Goal: Information Seeking & Learning: Learn about a topic

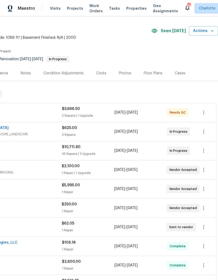
scroll to position [14, 77]
click at [205, 111] on icon "button" at bounding box center [203, 112] width 6 height 6
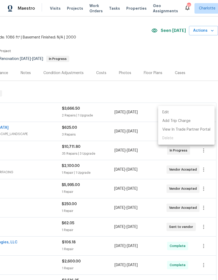
click at [170, 112] on li "Edit" at bounding box center [186, 112] width 56 height 9
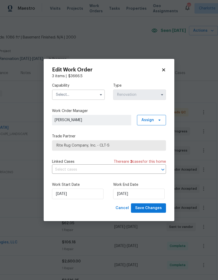
click at [163, 70] on icon at bounding box center [163, 69] width 5 height 5
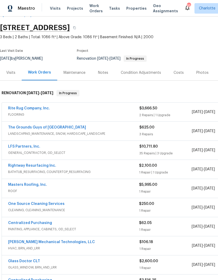
scroll to position [14, 0]
click at [20, 108] on link "Rite Rug Company, Inc." at bounding box center [29, 108] width 42 height 4
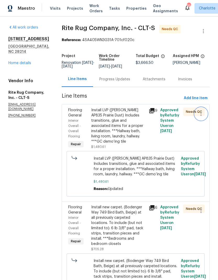
click at [204, 117] on icon "button" at bounding box center [201, 114] width 6 height 6
click at [13, 182] on div at bounding box center [109, 140] width 218 height 280
click at [171, 129] on span "Approved by Refurby System User on [DATE]" at bounding box center [169, 120] width 19 height 25
click at [133, 135] on div "Install LVP ([PERSON_NAME] AP835 Prairie Dust) Includes transitions, glue and a…" at bounding box center [118, 125] width 54 height 37
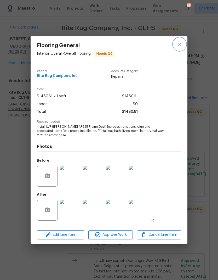
click at [182, 44] on icon "close" at bounding box center [179, 44] width 6 height 6
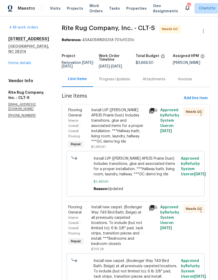
click at [50, 9] on span "Visits" at bounding box center [55, 8] width 11 height 5
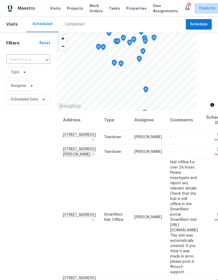
click at [14, 58] on input "text" at bounding box center [20, 60] width 29 height 8
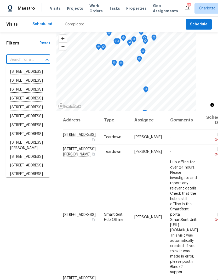
click at [68, 9] on span "Projects" at bounding box center [75, 8] width 16 height 5
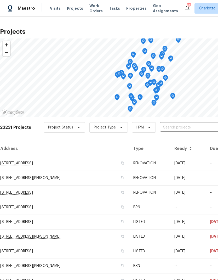
click at [199, 129] on input "text" at bounding box center [190, 127] width 60 height 8
type input "133 devy"
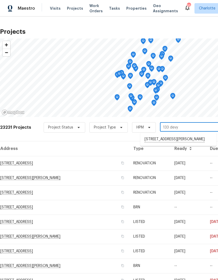
click at [198, 139] on li "[STREET_ADDRESS][PERSON_NAME]" at bounding box center [178, 139] width 76 height 9
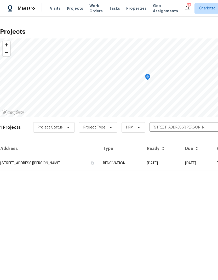
click at [196, 164] on td "[DATE]" at bounding box center [197, 163] width 32 height 15
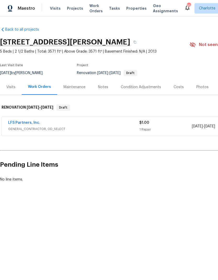
click at [11, 86] on div "Visits" at bounding box center [10, 86] width 9 height 5
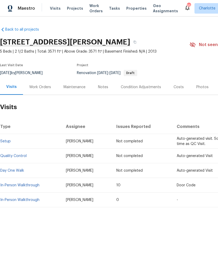
click at [18, 198] on link "In-Person Walkthrough" at bounding box center [19, 200] width 39 height 4
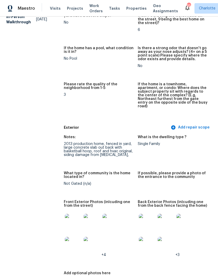
scroll to position [123, 0]
click at [146, 216] on img at bounding box center [147, 221] width 17 height 17
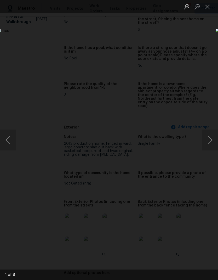
click at [214, 139] on button "Next image" at bounding box center [210, 139] width 16 height 21
click at [212, 143] on button "Next image" at bounding box center [210, 139] width 16 height 21
click at [214, 141] on button "Next image" at bounding box center [210, 139] width 16 height 21
click at [213, 142] on button "Next image" at bounding box center [210, 139] width 16 height 21
click at [211, 143] on button "Next image" at bounding box center [210, 139] width 16 height 21
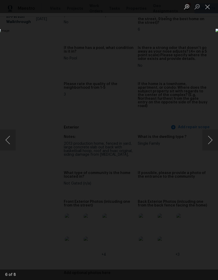
click at [213, 146] on button "Next image" at bounding box center [210, 139] width 16 height 21
click at [212, 146] on button "Next image" at bounding box center [210, 139] width 16 height 21
click at [8, 140] on button "Previous image" at bounding box center [8, 139] width 16 height 21
click at [212, 143] on button "Next image" at bounding box center [210, 139] width 16 height 21
click at [213, 145] on button "Next image" at bounding box center [210, 139] width 16 height 21
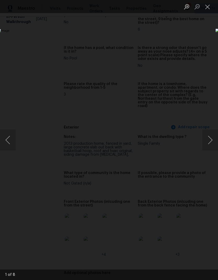
click at [211, 33] on div "Lightbox" at bounding box center [109, 140] width 218 height 280
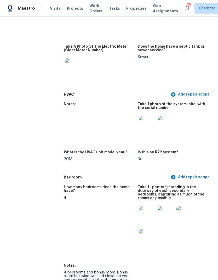
scroll to position [534, 0]
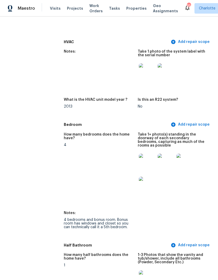
click at [150, 153] on img at bounding box center [147, 161] width 17 height 17
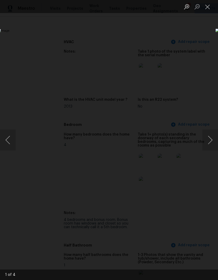
click at [212, 142] on button "Next image" at bounding box center [210, 139] width 16 height 21
click at [213, 143] on button "Next image" at bounding box center [210, 139] width 16 height 21
click at [210, 147] on button "Next image" at bounding box center [210, 139] width 16 height 21
click at [211, 146] on button "Next image" at bounding box center [210, 139] width 16 height 21
click at [209, 47] on div "Lightbox" at bounding box center [109, 140] width 218 height 280
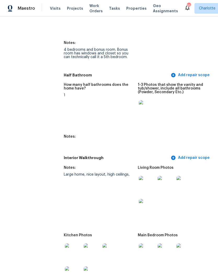
scroll to position [705, 0]
click at [149, 175] on img at bounding box center [147, 183] width 17 height 17
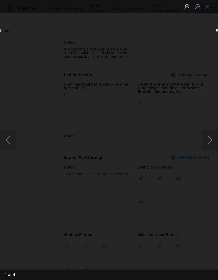
click at [213, 142] on button "Next image" at bounding box center [210, 139] width 16 height 21
click at [211, 143] on button "Next image" at bounding box center [210, 139] width 16 height 21
click at [212, 144] on button "Next image" at bounding box center [210, 139] width 16 height 21
click at [214, 143] on button "Next image" at bounding box center [210, 139] width 16 height 21
click at [212, 143] on button "Next image" at bounding box center [210, 139] width 16 height 21
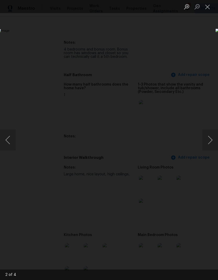
click at [211, 144] on button "Next image" at bounding box center [210, 139] width 16 height 21
click at [208, 44] on div "Lightbox" at bounding box center [109, 140] width 218 height 280
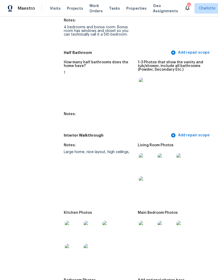
scroll to position [756, 0]
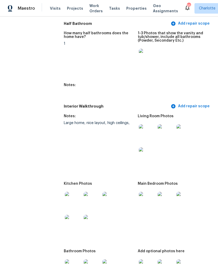
click at [71, 192] on img at bounding box center [73, 200] width 17 height 17
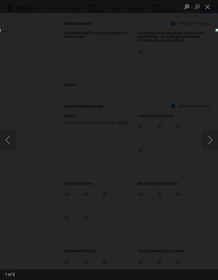
click at [212, 143] on button "Next image" at bounding box center [210, 139] width 16 height 21
click at [212, 142] on button "Next image" at bounding box center [210, 139] width 16 height 21
click at [206, 7] on button "Close lightbox" at bounding box center [207, 6] width 10 height 9
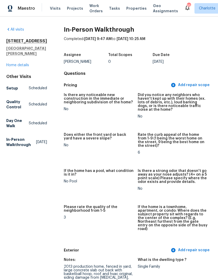
scroll to position [0, 0]
click at [12, 67] on link "Home details" at bounding box center [17, 65] width 23 height 4
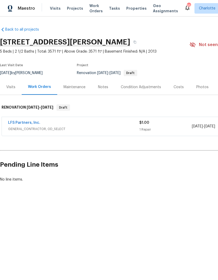
click at [10, 90] on div "Visits" at bounding box center [11, 86] width 22 height 15
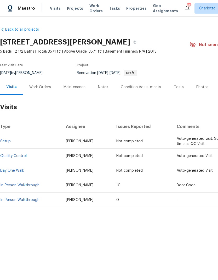
click at [151, 87] on div "Condition Adjustments" at bounding box center [141, 86] width 40 height 5
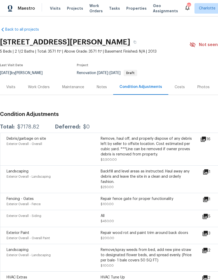
click at [206, 136] on icon at bounding box center [203, 139] width 6 height 6
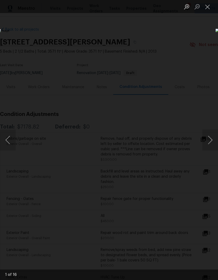
click at [211, 143] on button "Next image" at bounding box center [210, 139] width 16 height 21
click at [213, 143] on button "Next image" at bounding box center [210, 139] width 16 height 21
click at [206, 38] on div "Lightbox" at bounding box center [109, 140] width 218 height 280
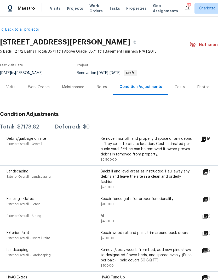
click at [13, 87] on div "Visits" at bounding box center [10, 86] width 9 height 5
